Goal: Task Accomplishment & Management: Manage account settings

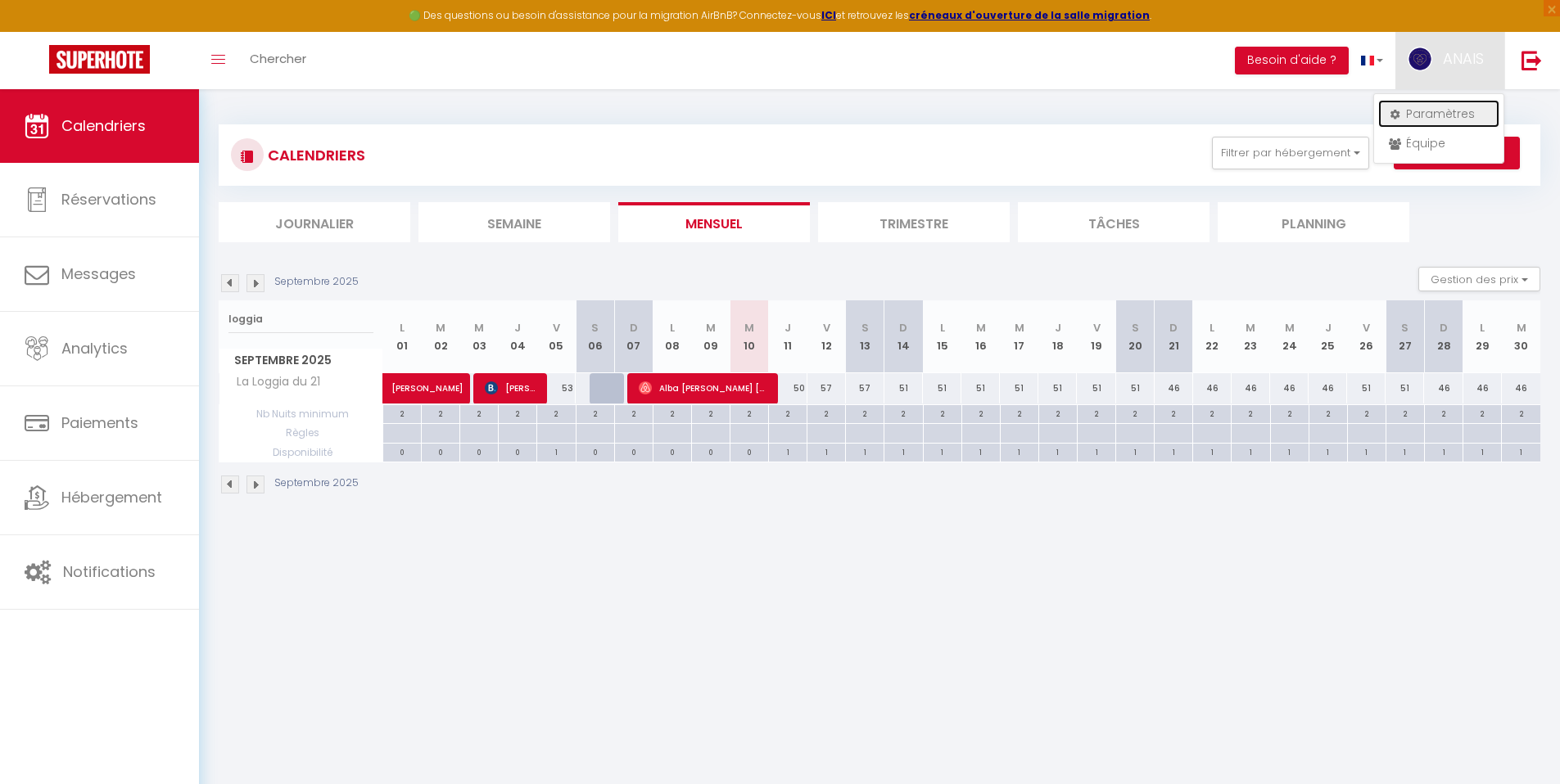
click at [1420, 108] on link "Paramètres" at bounding box center [1438, 114] width 121 height 28
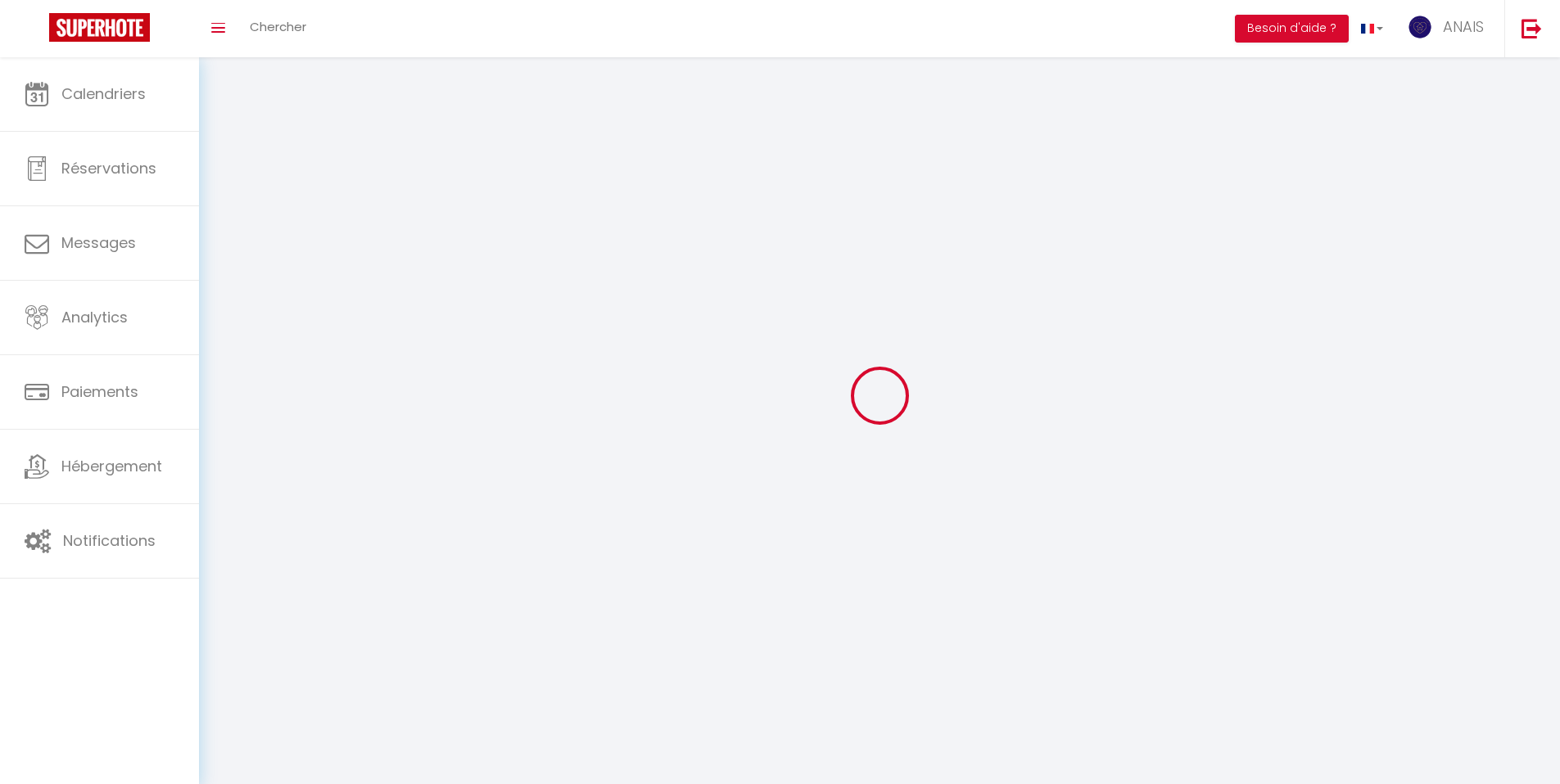
select select "28"
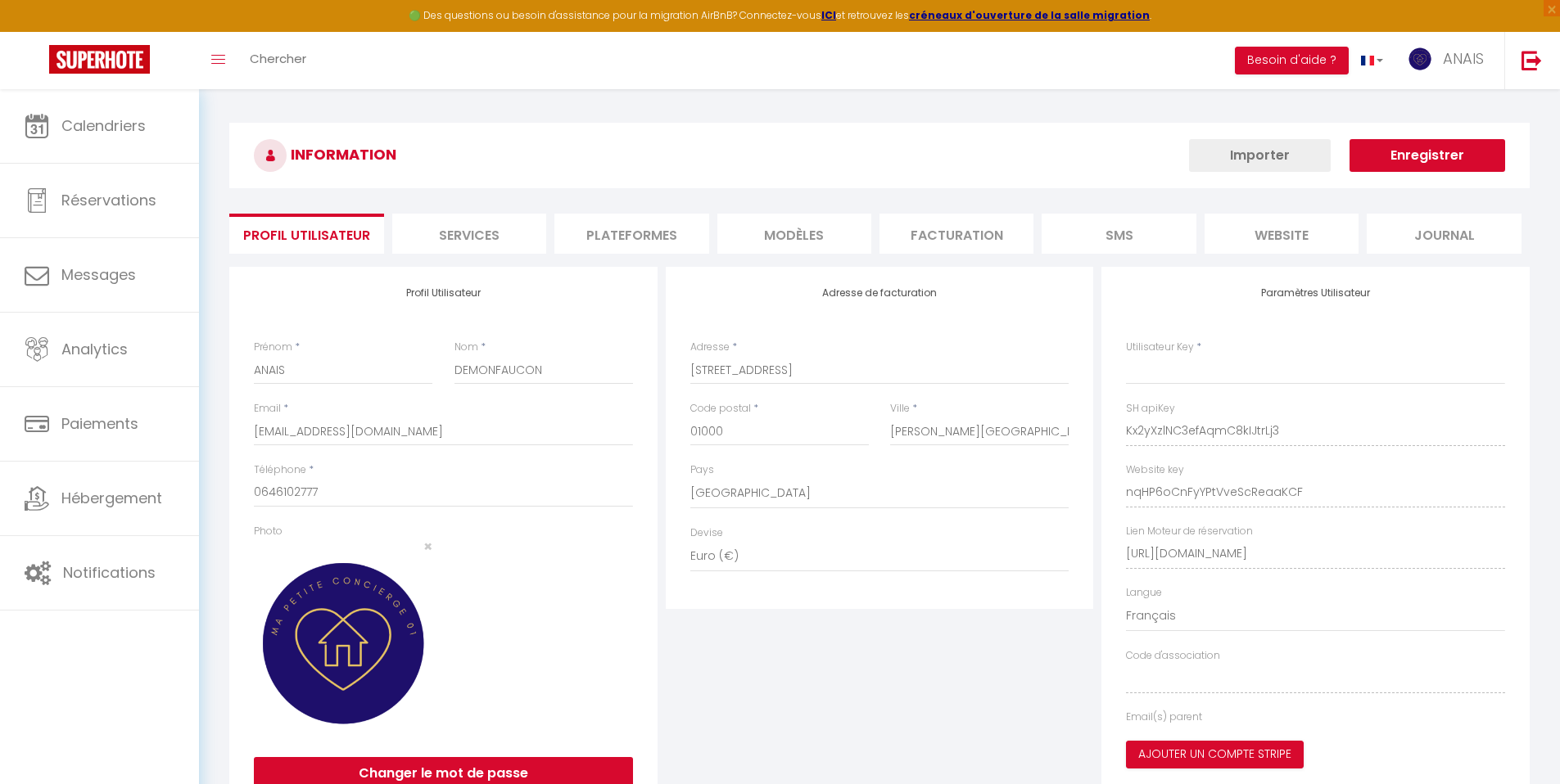
type input "Kx2yXzlNC3efAqmC8kIJtrLj3"
type input "nqHP6oCnFyYPtVveScReaaKCF"
type input "[URL][DOMAIN_NAME]"
select select "fr"
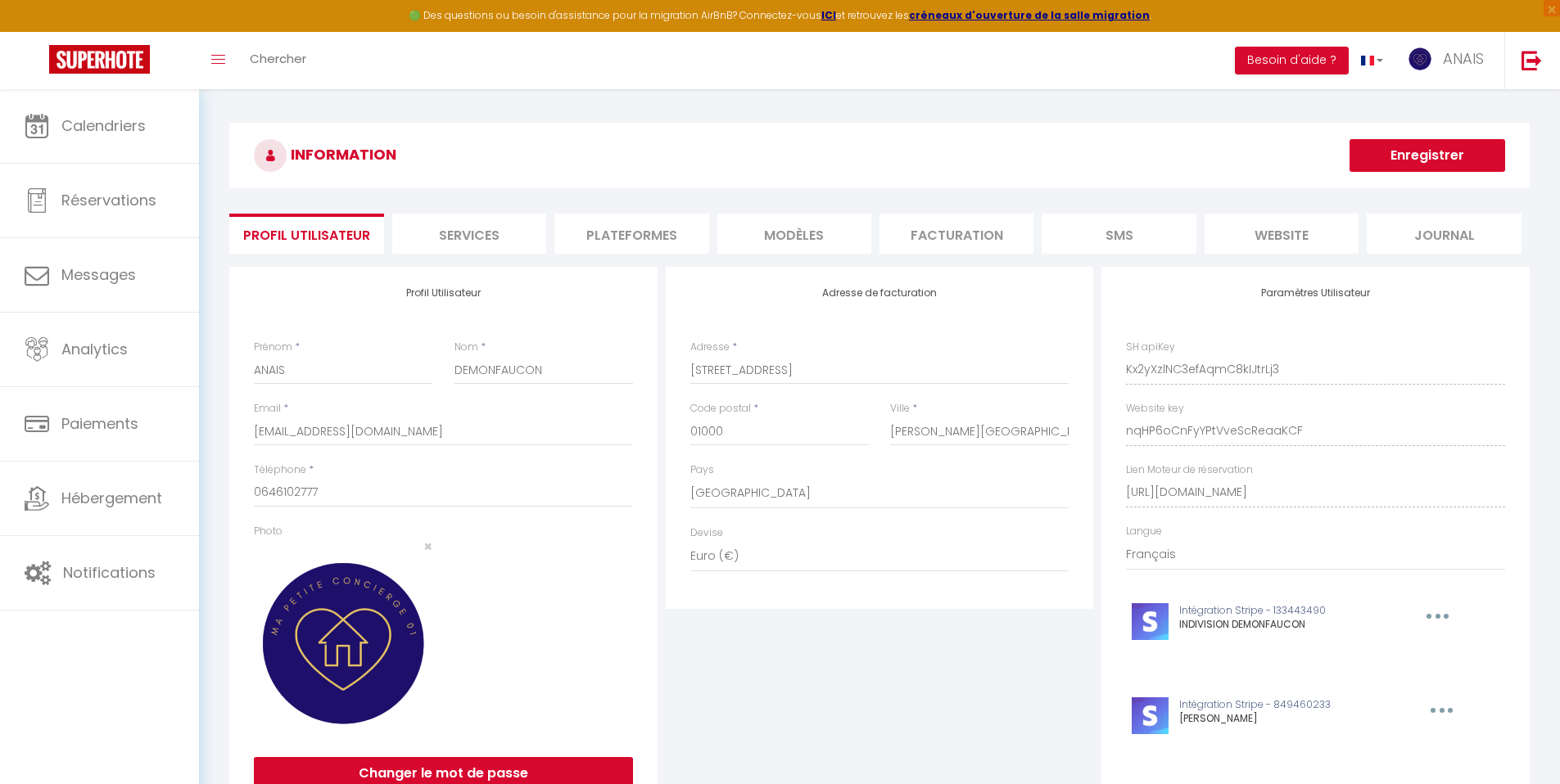
click at [632, 229] on li "Plateformes" at bounding box center [631, 233] width 154 height 40
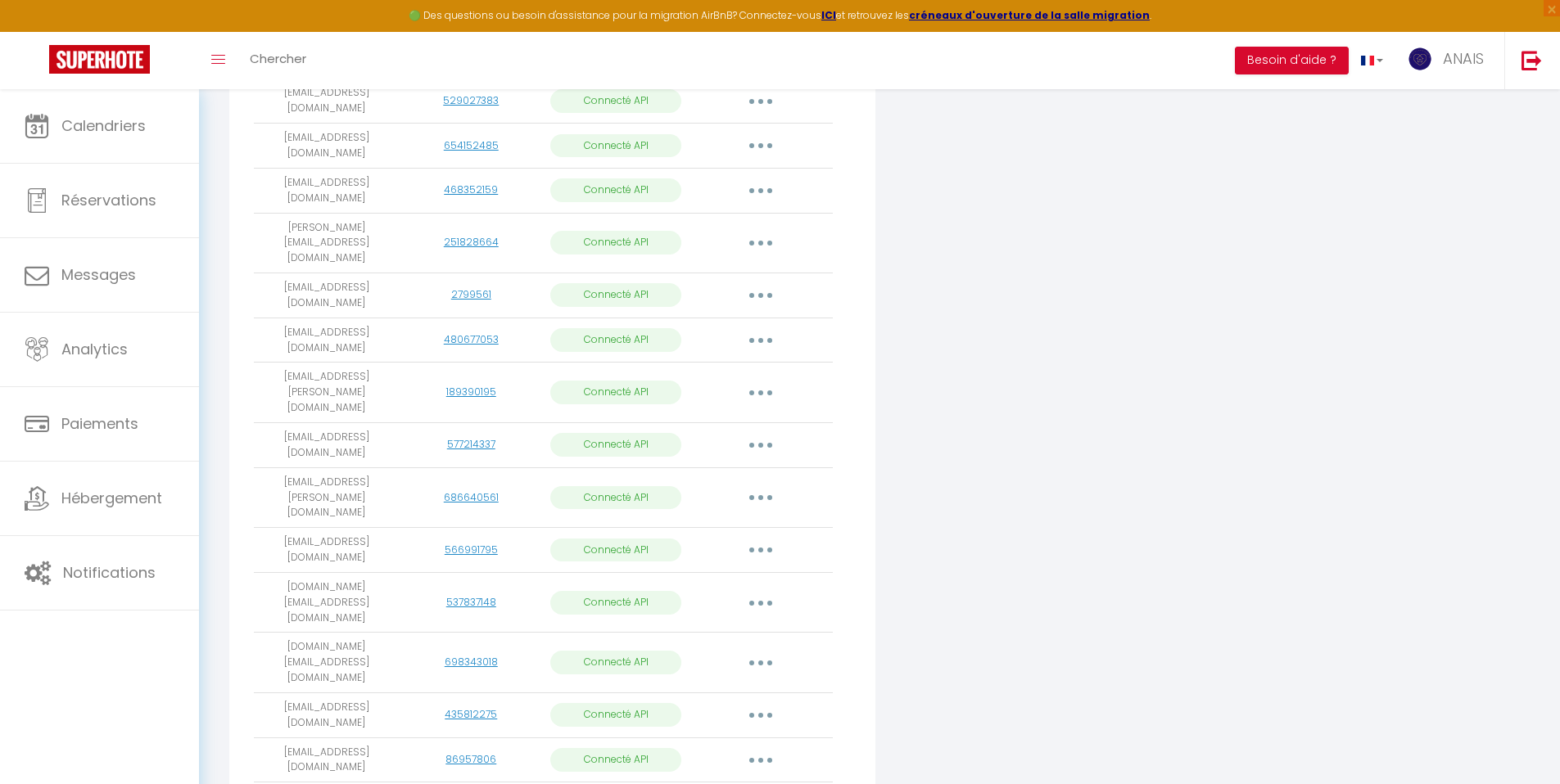
scroll to position [2512, 0]
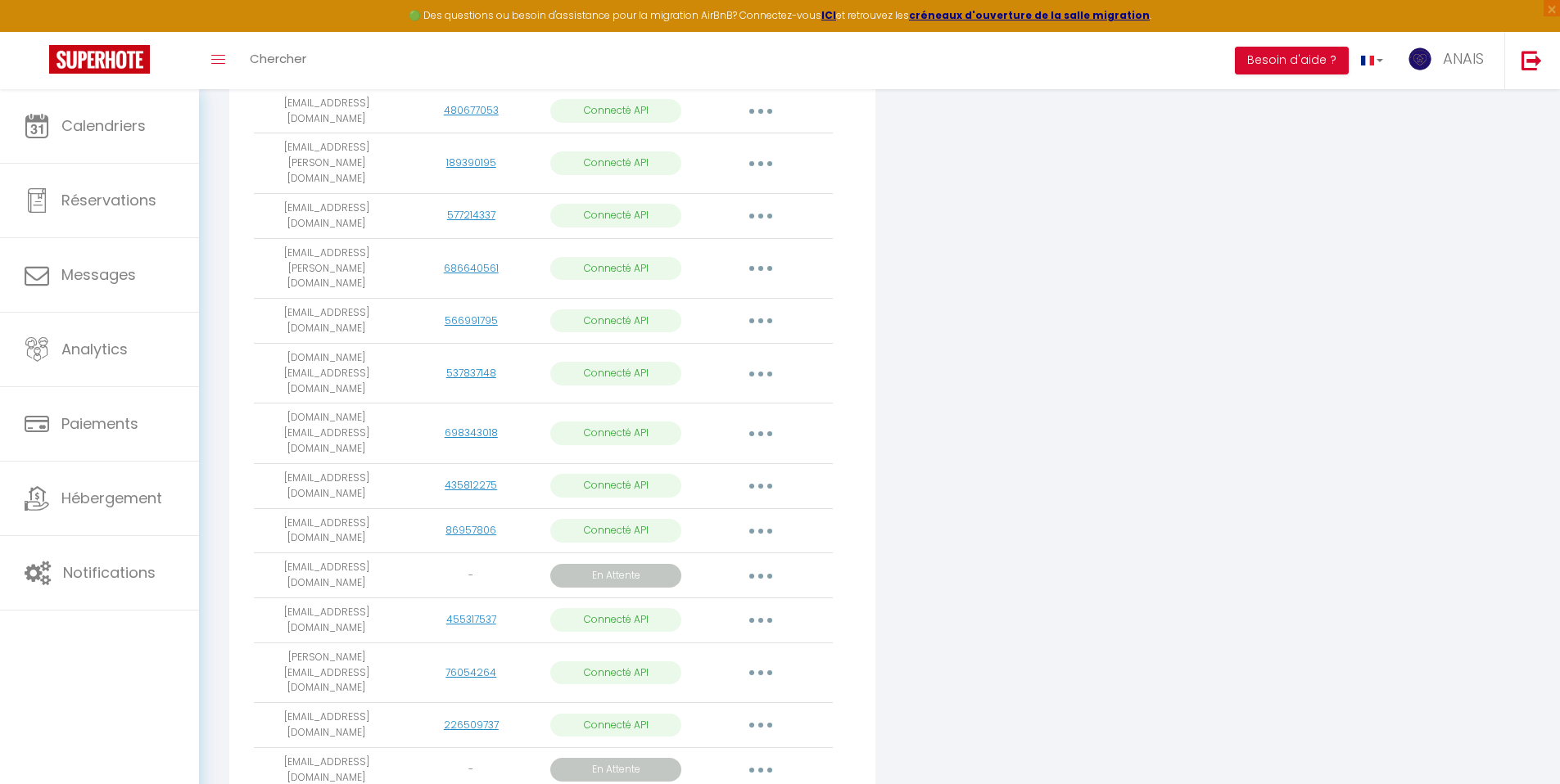
scroll to position [2623, 0]
